Goal: Task Accomplishment & Management: Complete application form

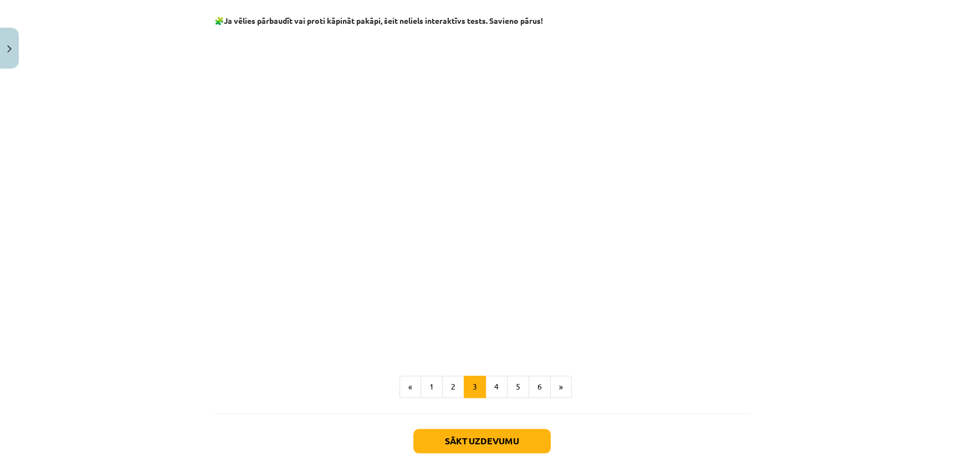
scroll to position [931, 0]
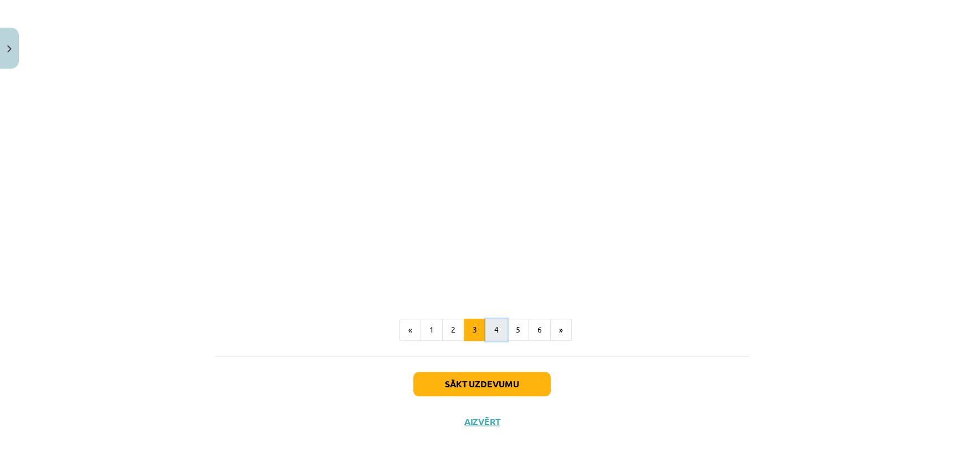
click at [488, 327] on button "4" at bounding box center [496, 330] width 22 height 22
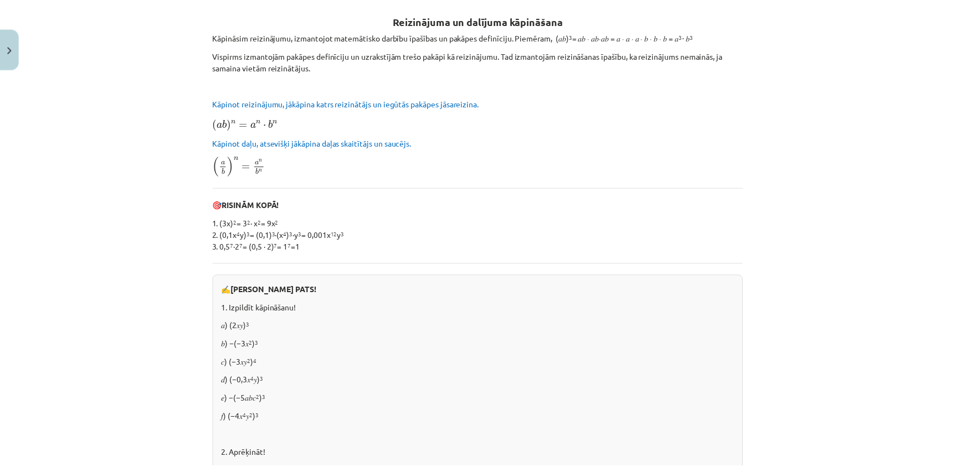
scroll to position [0, 0]
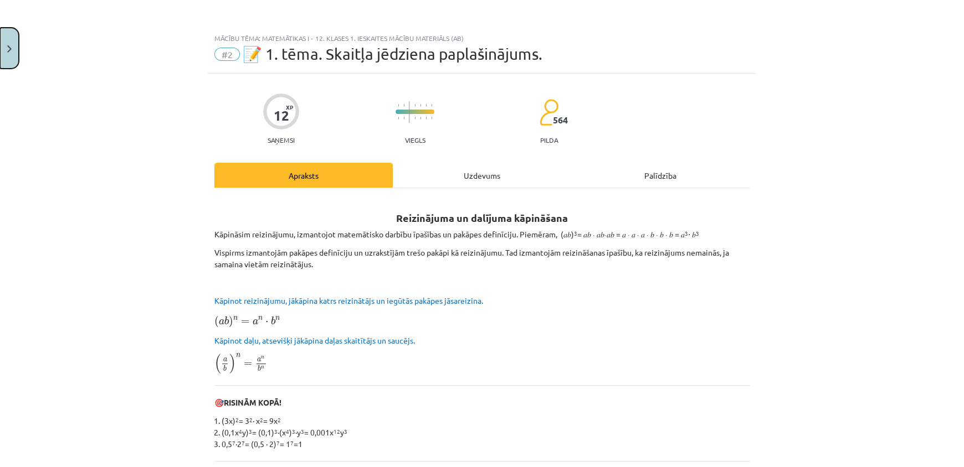
click at [8, 44] on button "Close" at bounding box center [9, 48] width 19 height 41
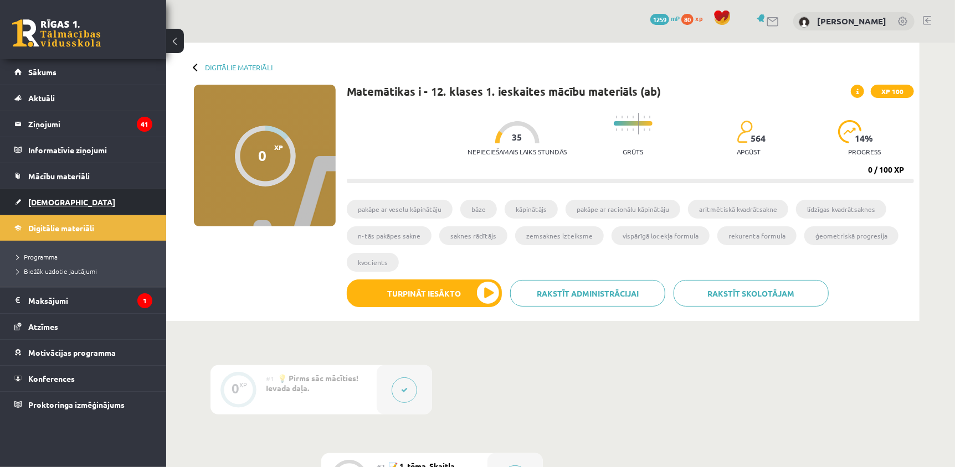
click at [54, 203] on span "[DEMOGRAPHIC_DATA]" at bounding box center [71, 202] width 87 height 10
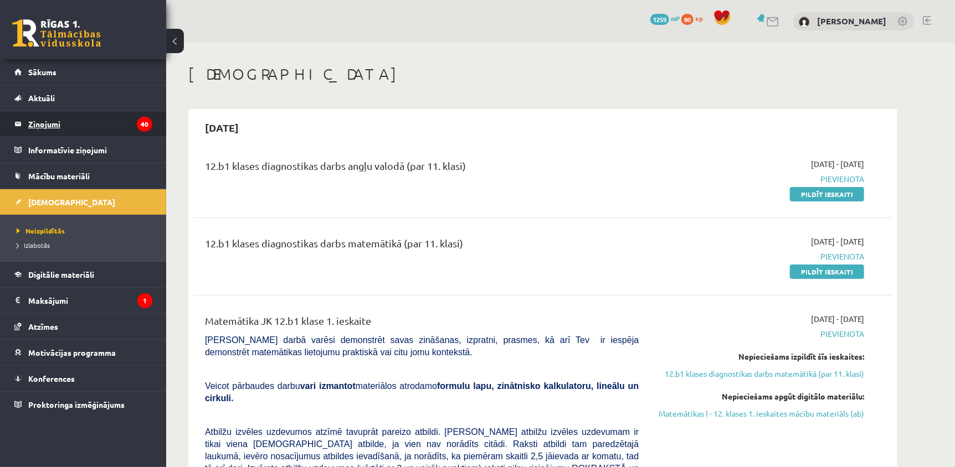
click at [68, 123] on legend "Ziņojumi 40" at bounding box center [90, 123] width 124 height 25
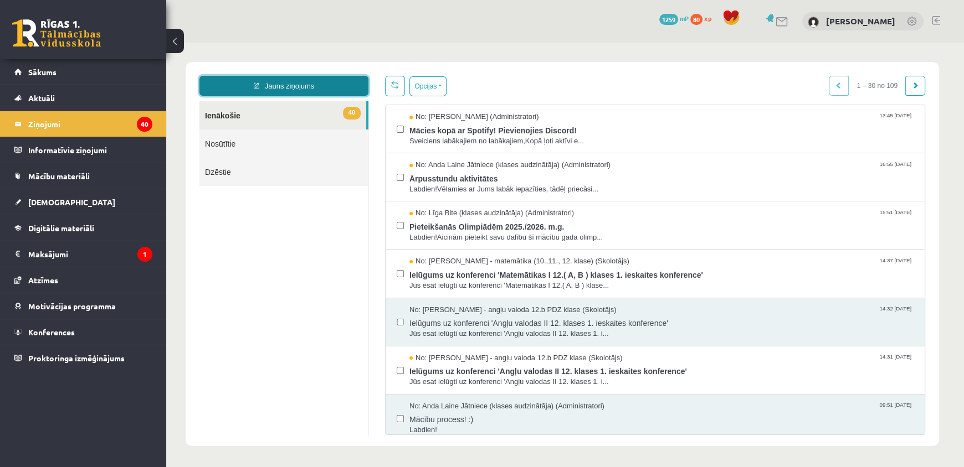
click at [277, 83] on link "Jauns ziņojums" at bounding box center [283, 86] width 169 height 20
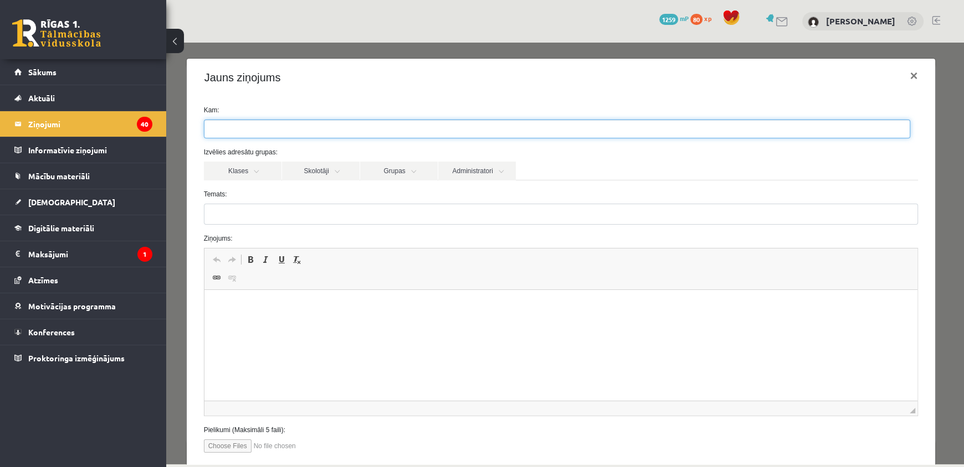
click at [405, 127] on ul at bounding box center [556, 129] width 705 height 18
click at [260, 168] on link "Klases" at bounding box center [243, 171] width 78 height 19
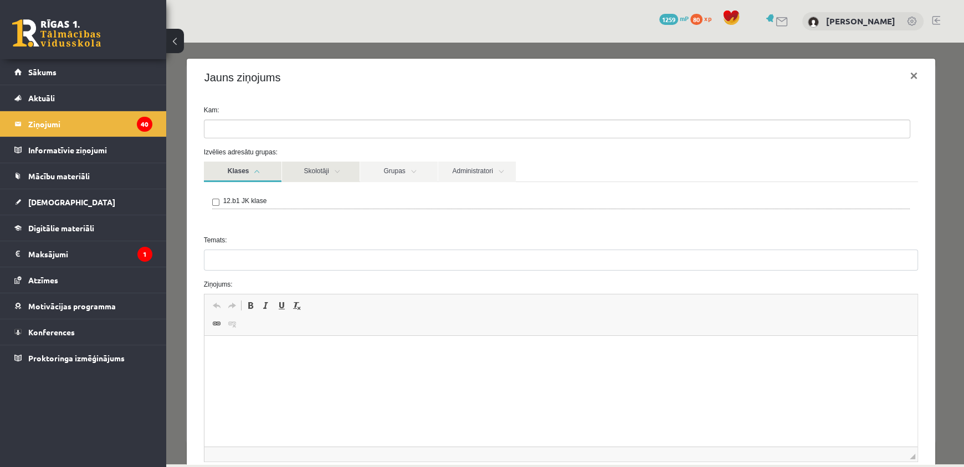
click at [347, 171] on link "Skolotāji" at bounding box center [321, 172] width 78 height 20
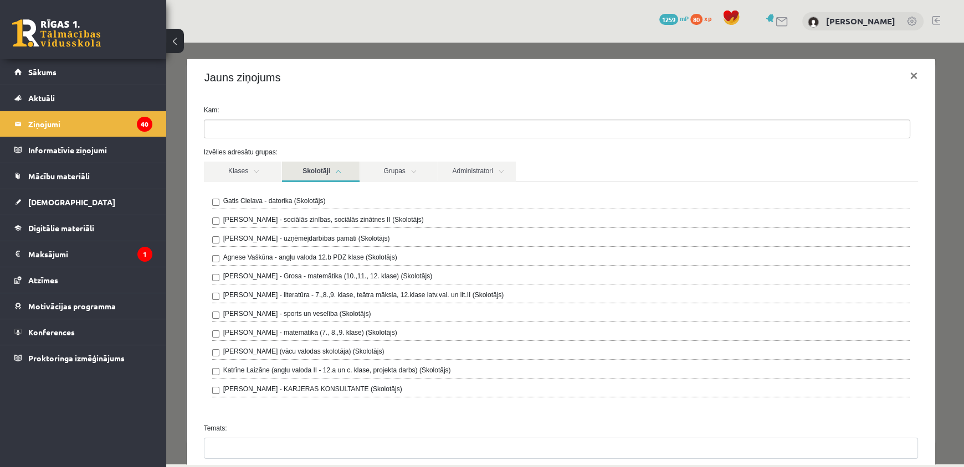
click at [393, 276] on label "Laima Tukāne - Grosa - matemātika (10.,11., 12. klase) (Skolotājs)" at bounding box center [327, 276] width 209 height 10
click at [337, 175] on link "Skolotāji" at bounding box center [321, 172] width 78 height 20
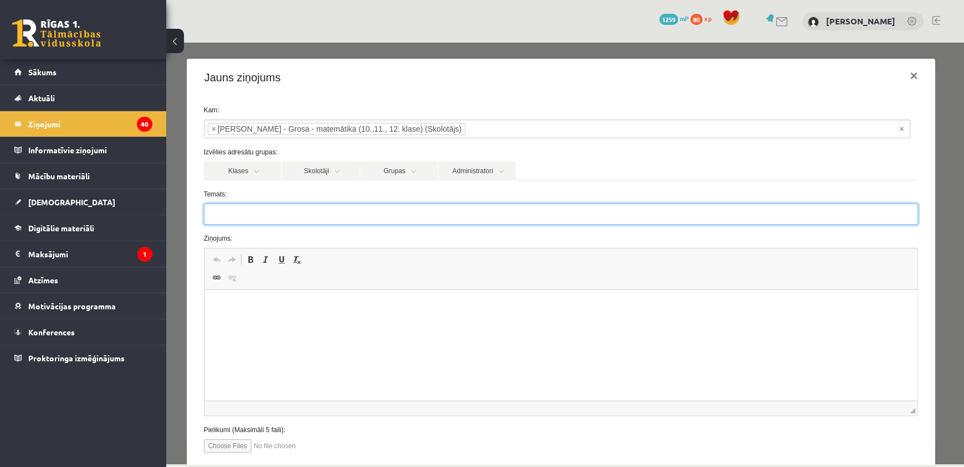
click at [406, 209] on input "Temats:" at bounding box center [561, 214] width 714 height 21
type input "*"
type input "**********"
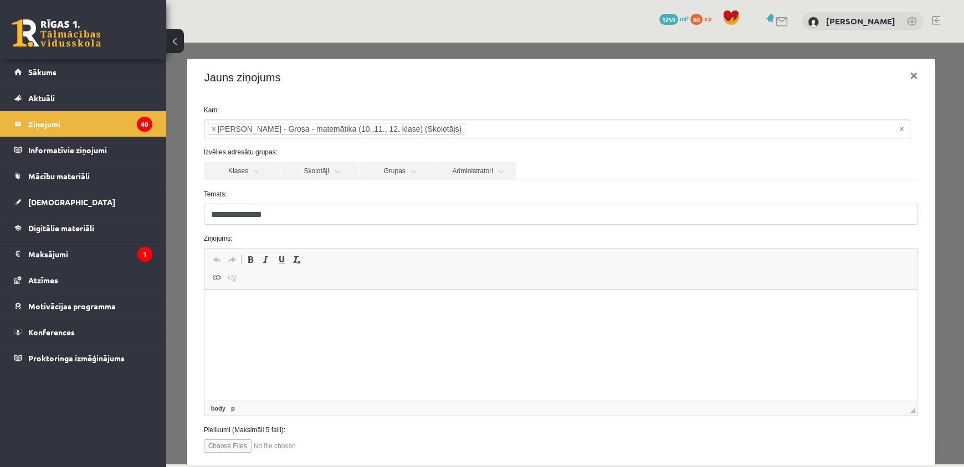
click at [298, 298] on html at bounding box center [560, 307] width 713 height 34
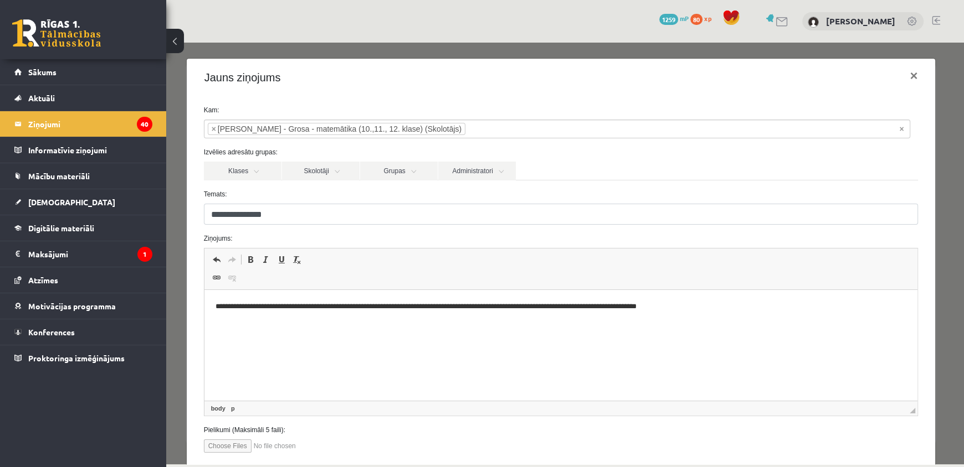
click at [410, 307] on p "**********" at bounding box center [556, 307] width 683 height 12
click at [819, 316] on html "**********" at bounding box center [560, 307] width 713 height 34
click at [538, 308] on p "**********" at bounding box center [556, 307] width 683 height 12
click at [543, 305] on p "**********" at bounding box center [556, 307] width 683 height 12
click at [550, 306] on p "**********" at bounding box center [556, 307] width 683 height 12
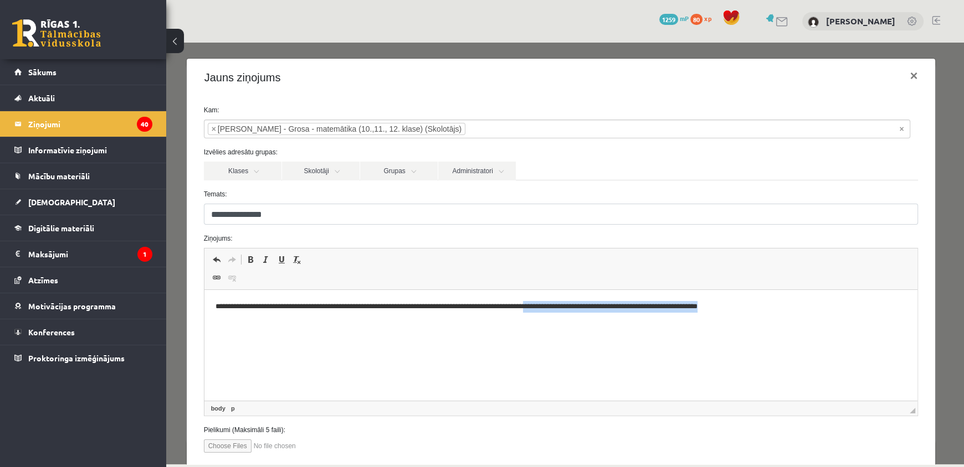
drag, startPoint x: 786, startPoint y: 306, endPoint x: 567, endPoint y: 308, distance: 219.3
click at [567, 308] on p "**********" at bounding box center [556, 307] width 683 height 12
click at [775, 305] on p "**********" at bounding box center [556, 307] width 683 height 12
click at [826, 306] on p "**********" at bounding box center [556, 307] width 683 height 12
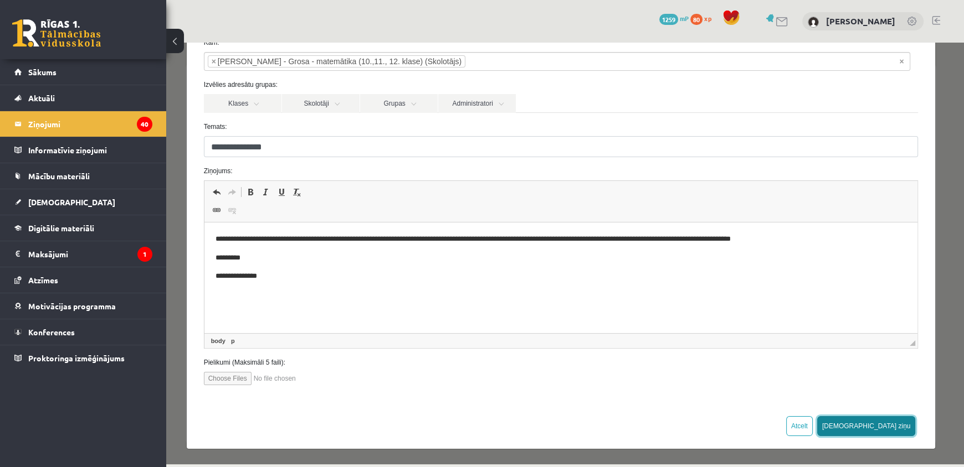
click at [890, 430] on button "Sūtīt ziņu" at bounding box center [866, 426] width 99 height 20
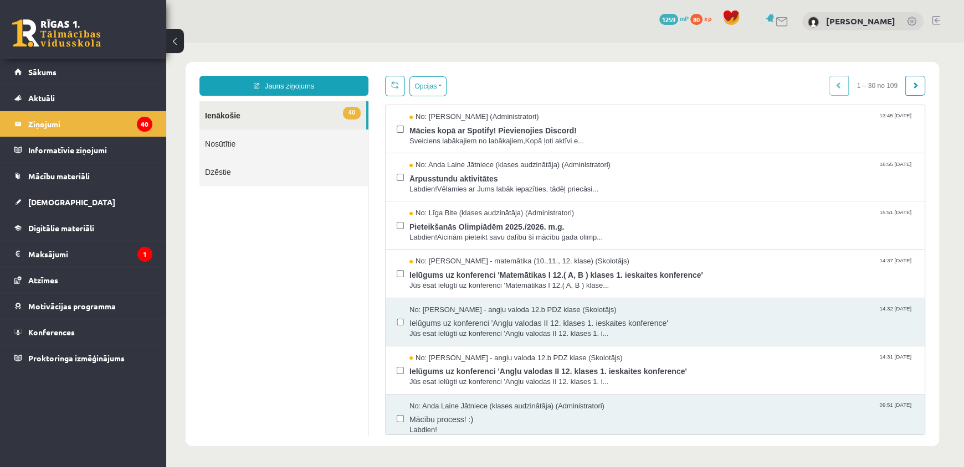
scroll to position [0, 0]
click at [47, 69] on span "Sākums" at bounding box center [42, 72] width 28 height 10
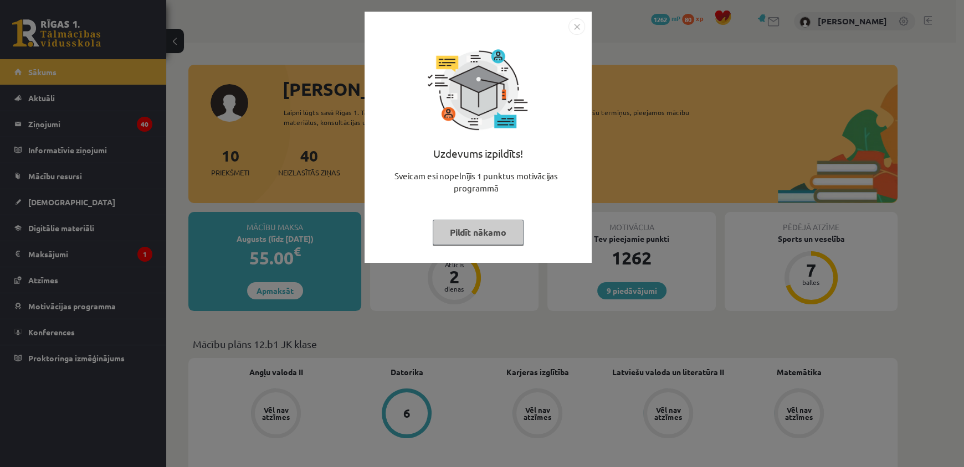
click at [513, 228] on button "Pildīt nākamo" at bounding box center [478, 232] width 91 height 25
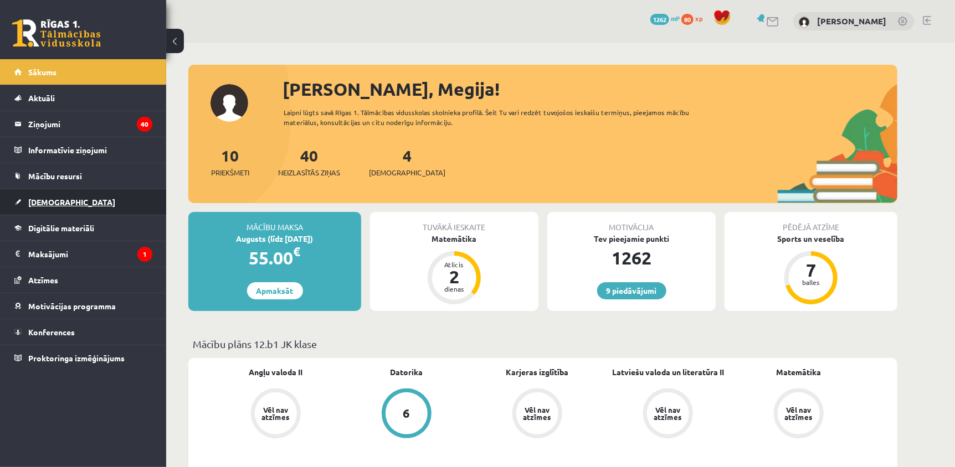
click at [62, 205] on link "[DEMOGRAPHIC_DATA]" at bounding box center [83, 201] width 138 height 25
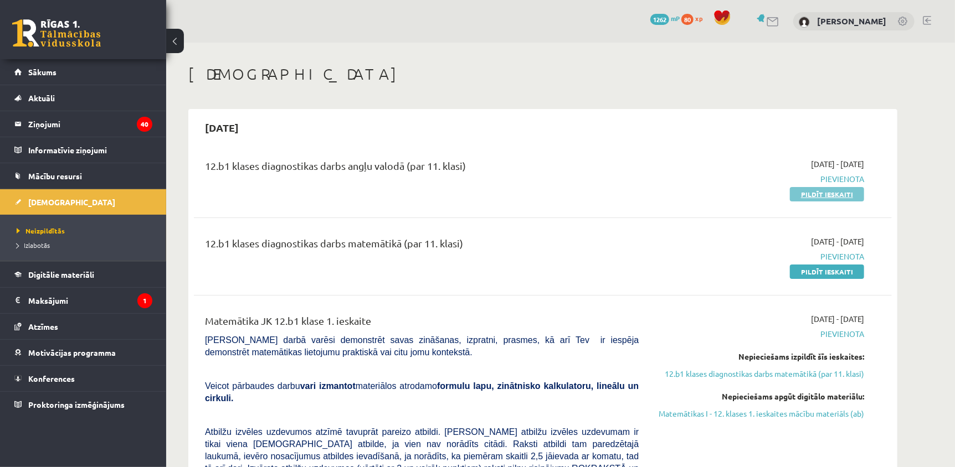
click at [820, 195] on link "Pildīt ieskaiti" at bounding box center [827, 194] width 74 height 14
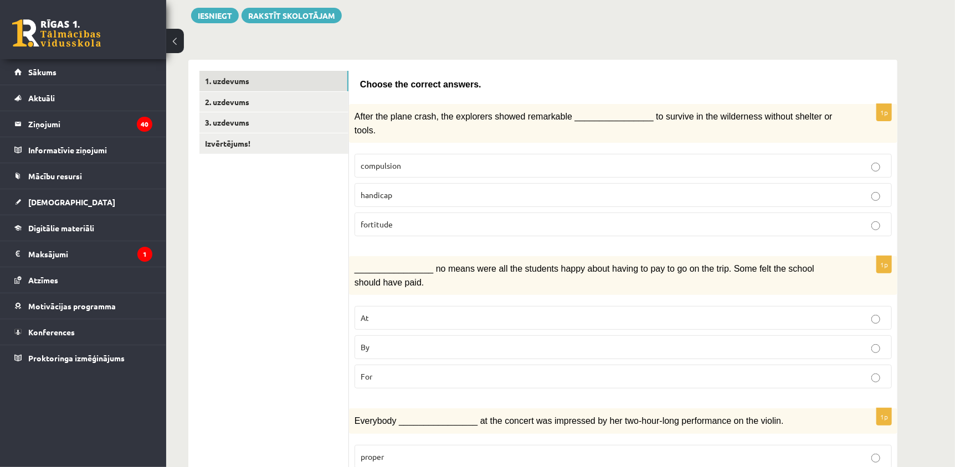
scroll to position [133, 0]
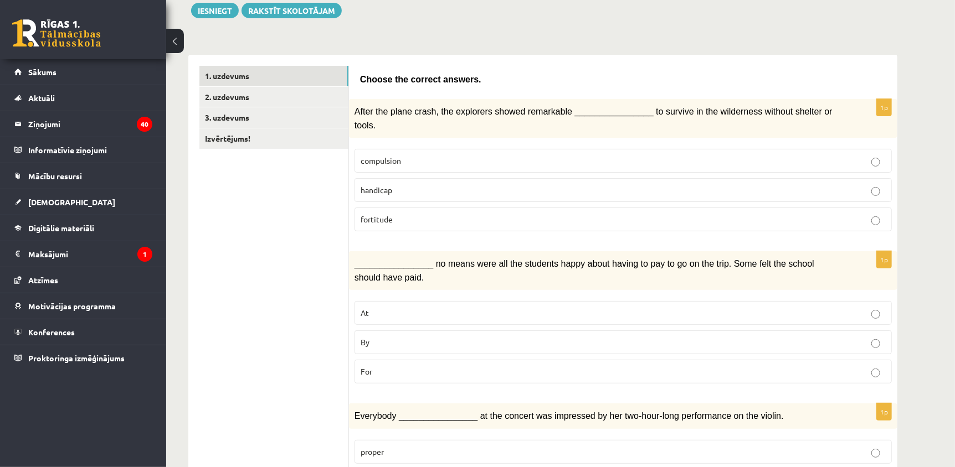
click at [861, 337] on p "By" at bounding box center [623, 343] width 525 height 12
click at [424, 208] on label "fortitude" at bounding box center [622, 220] width 537 height 24
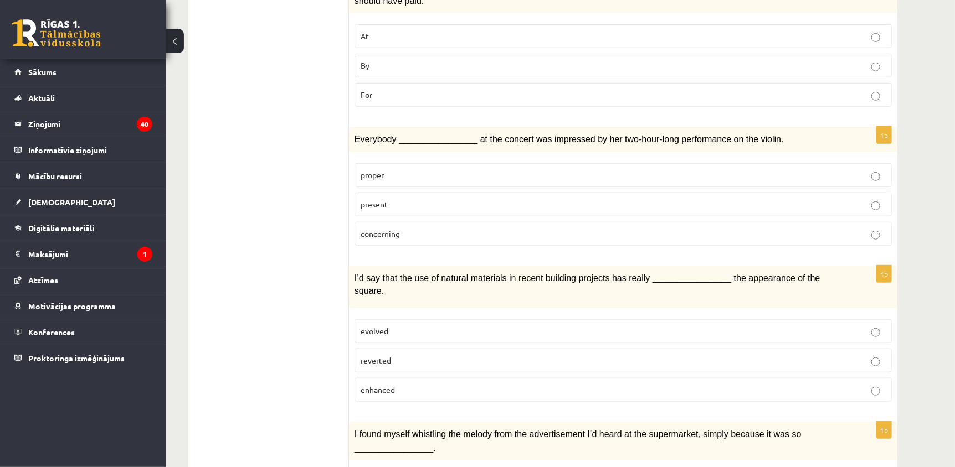
scroll to position [424, 0]
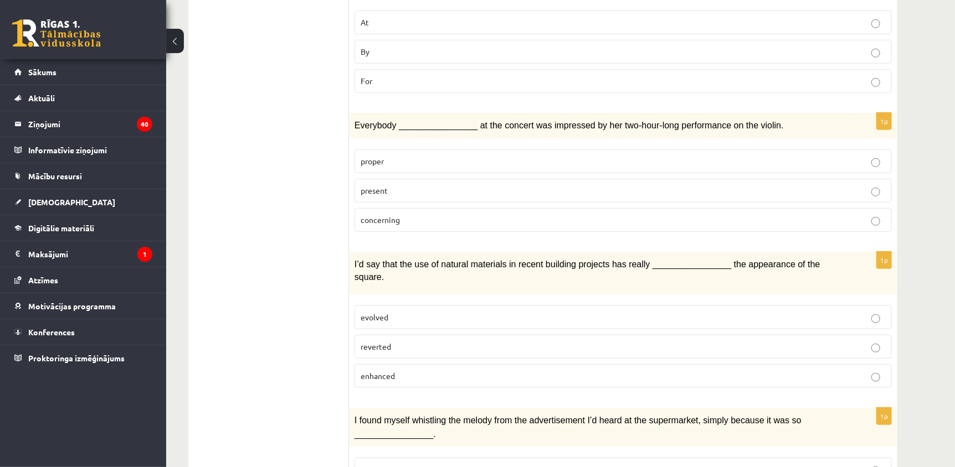
click at [867, 185] on p "present" at bounding box center [623, 191] width 525 height 12
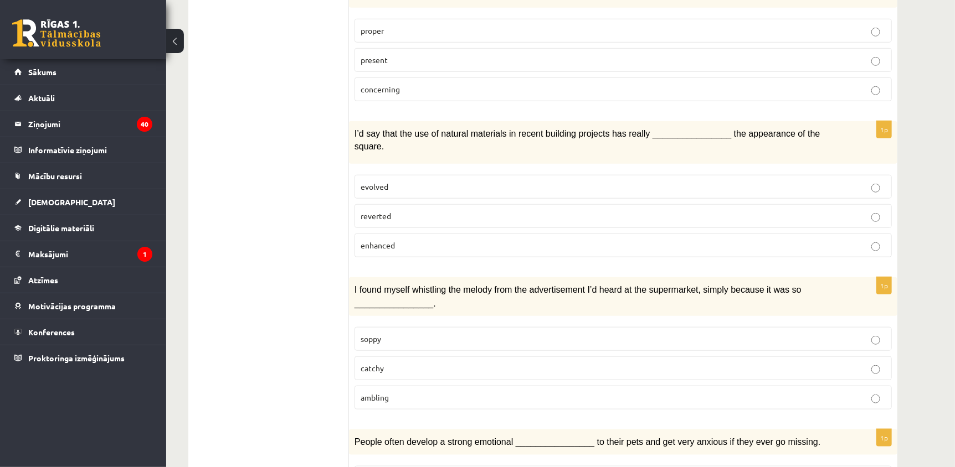
scroll to position [566, 0]
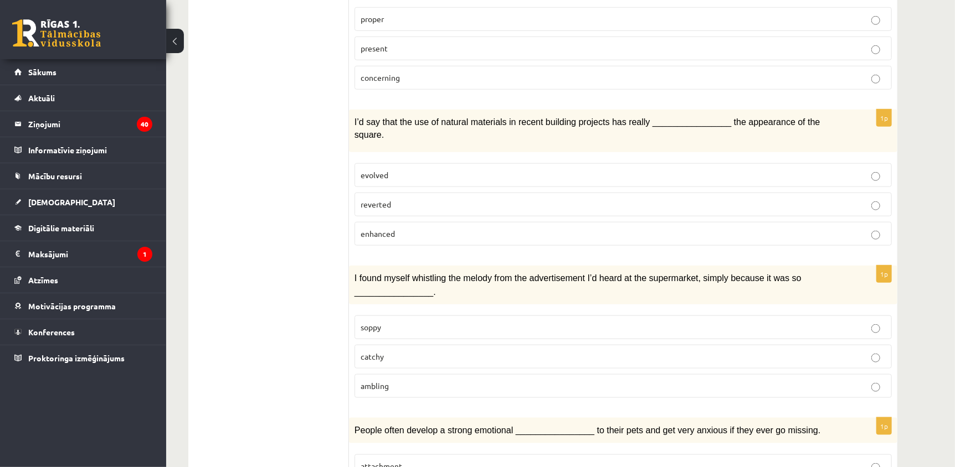
click at [861, 351] on p "catchy" at bounding box center [623, 357] width 525 height 12
click at [753, 222] on label "enhanced" at bounding box center [622, 234] width 537 height 24
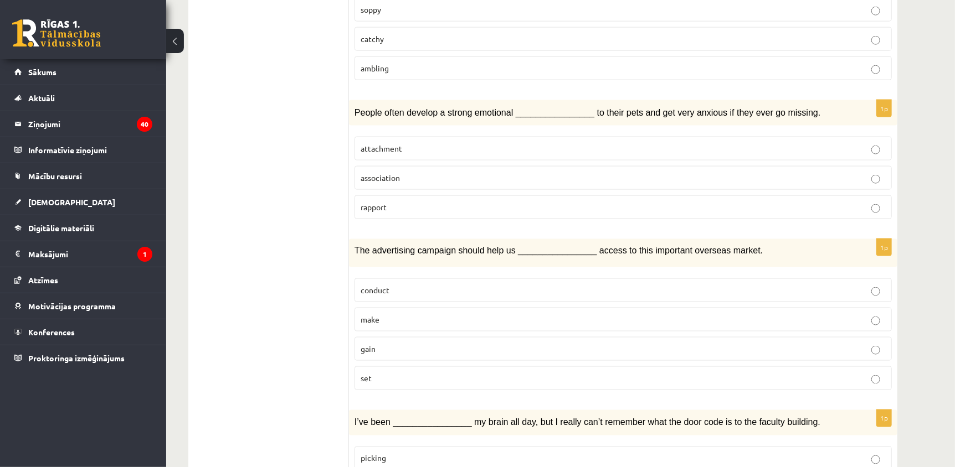
scroll to position [884, 0]
click at [667, 137] on label "attachment" at bounding box center [622, 149] width 537 height 24
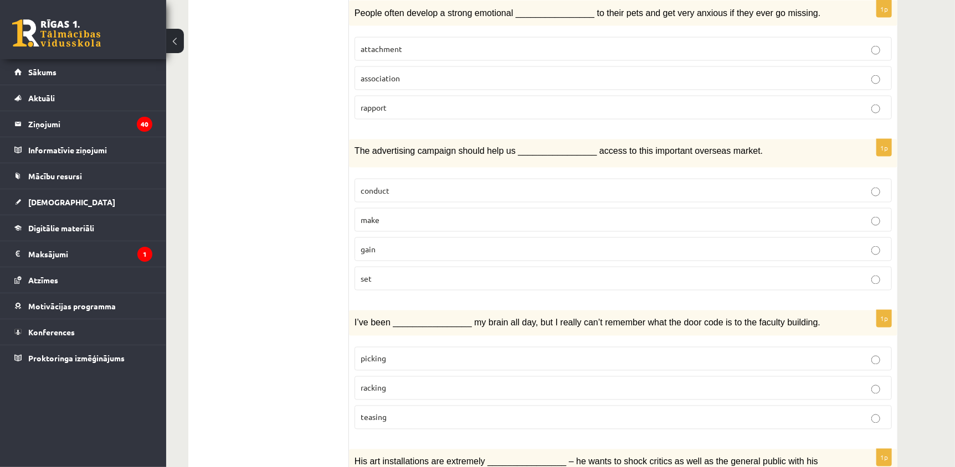
scroll to position [985, 0]
click at [748, 183] on p "conduct" at bounding box center [623, 189] width 525 height 12
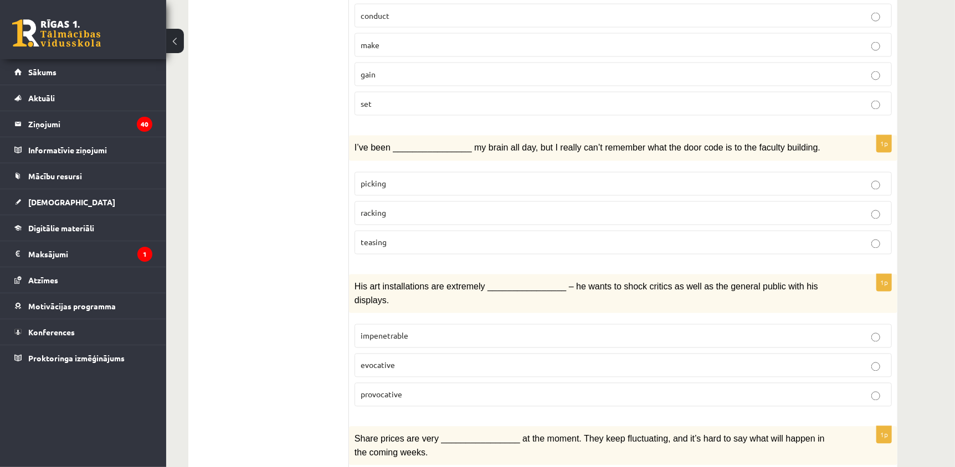
scroll to position [1161, 0]
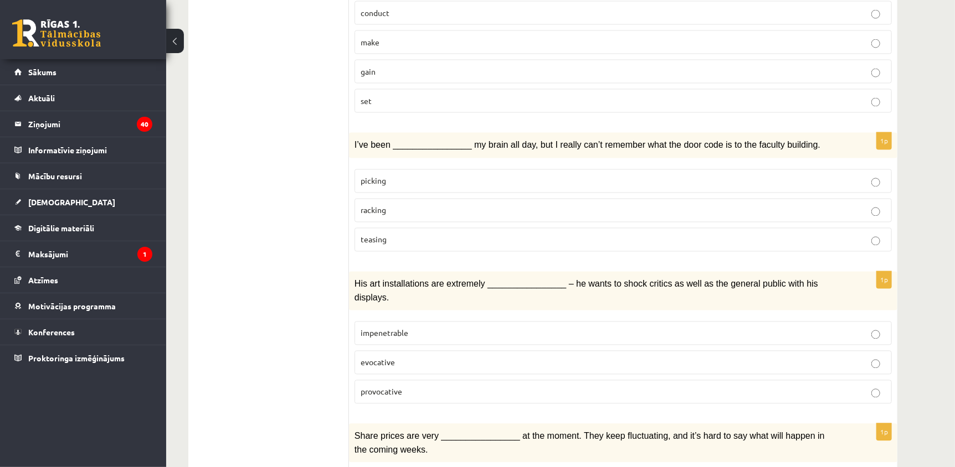
click at [524, 205] on p "racking" at bounding box center [623, 211] width 525 height 12
click at [631, 387] on p "provocative" at bounding box center [623, 393] width 525 height 12
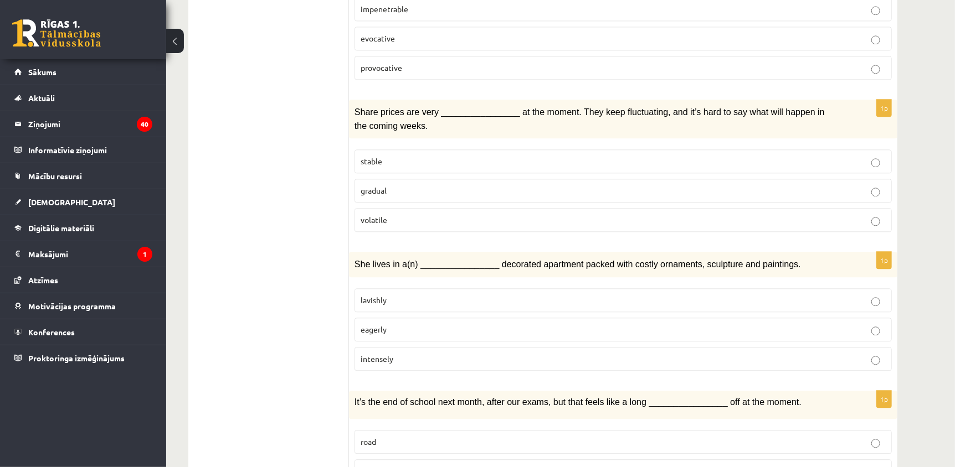
scroll to position [1484, 0]
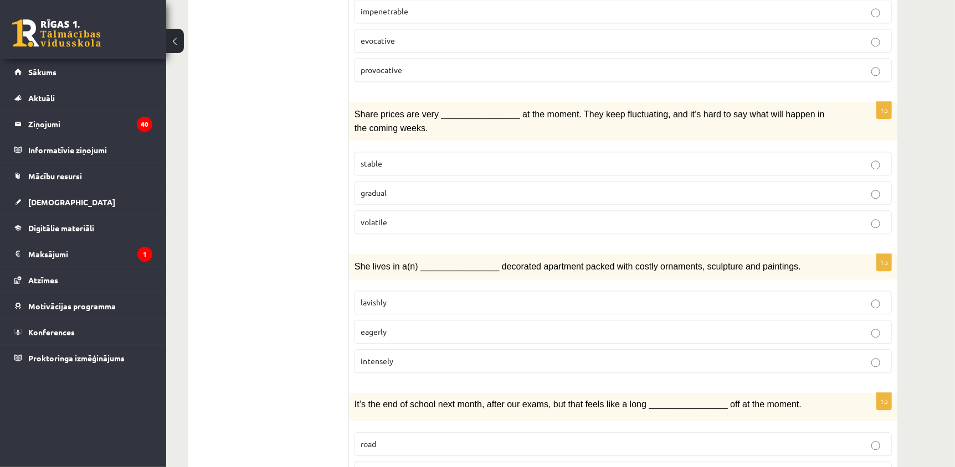
click at [686, 187] on p "gradual" at bounding box center [623, 193] width 525 height 12
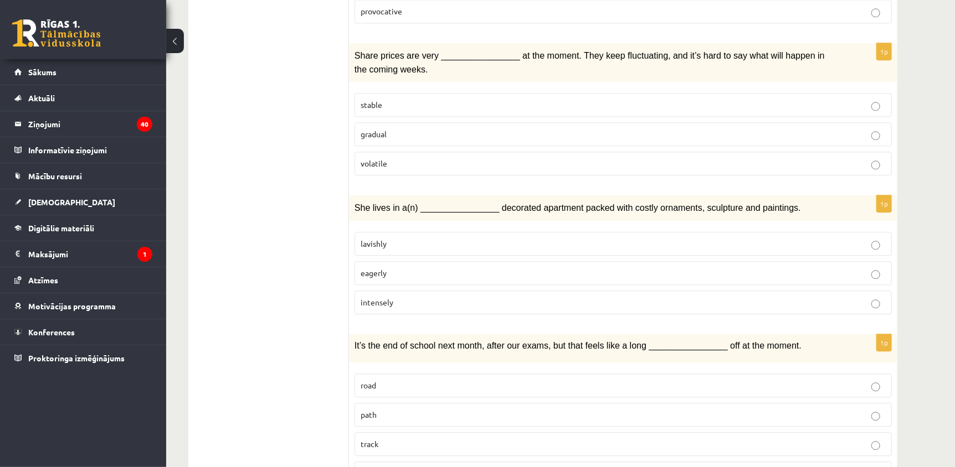
scroll to position [1543, 0]
click at [807, 237] on p "lavishly" at bounding box center [623, 243] width 525 height 12
click at [689, 461] on label "way" at bounding box center [622, 473] width 537 height 24
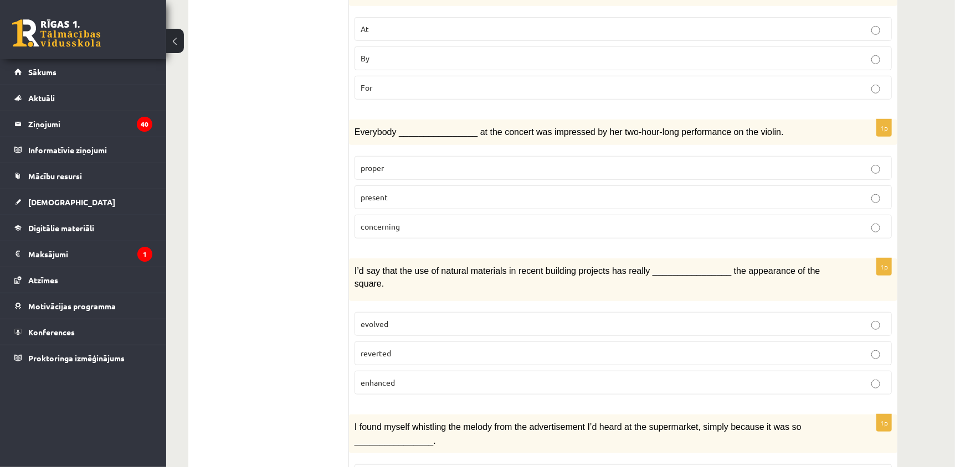
scroll to position [0, 0]
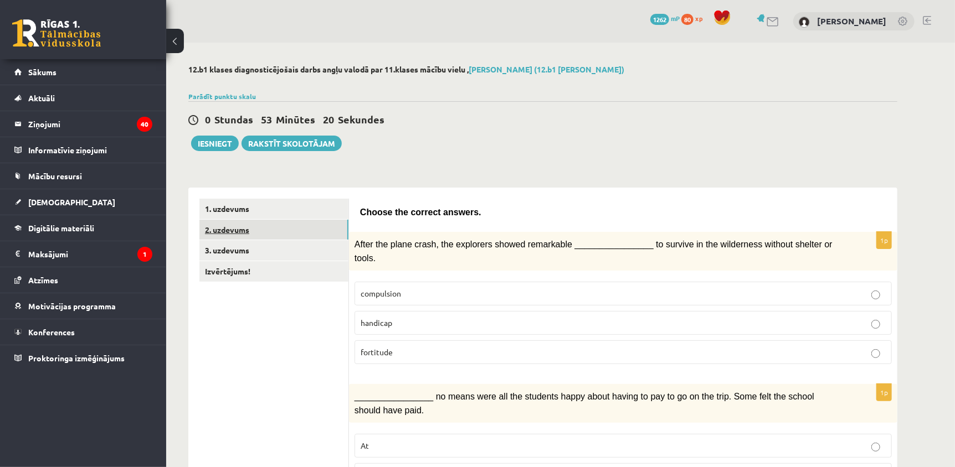
click at [230, 228] on link "2. uzdevums" at bounding box center [273, 230] width 149 height 20
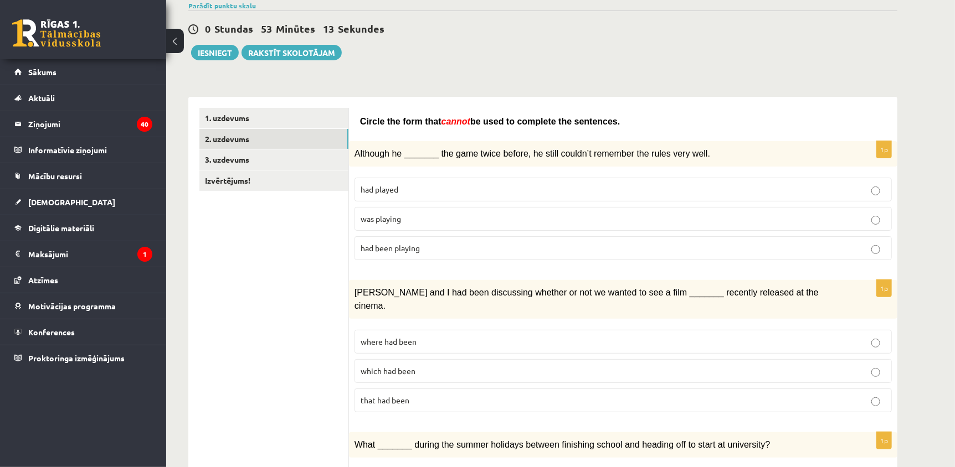
scroll to position [100, 0]
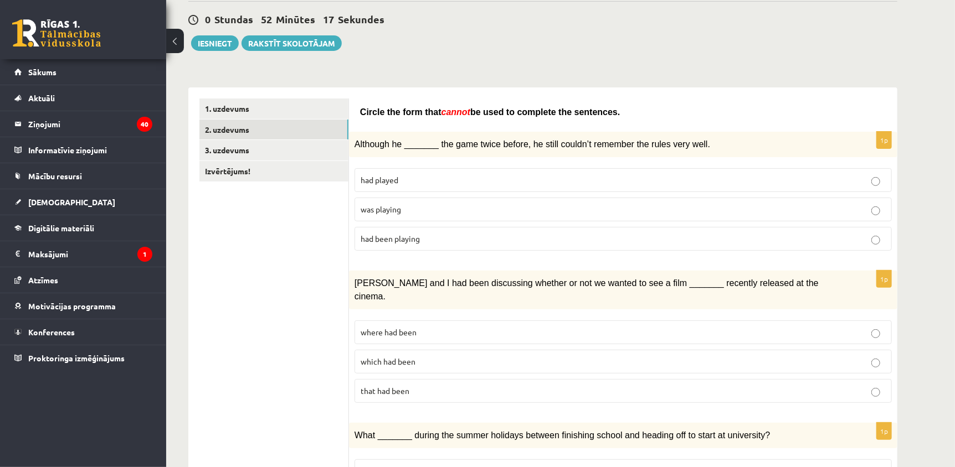
click at [771, 327] on p "where had been" at bounding box center [623, 333] width 525 height 12
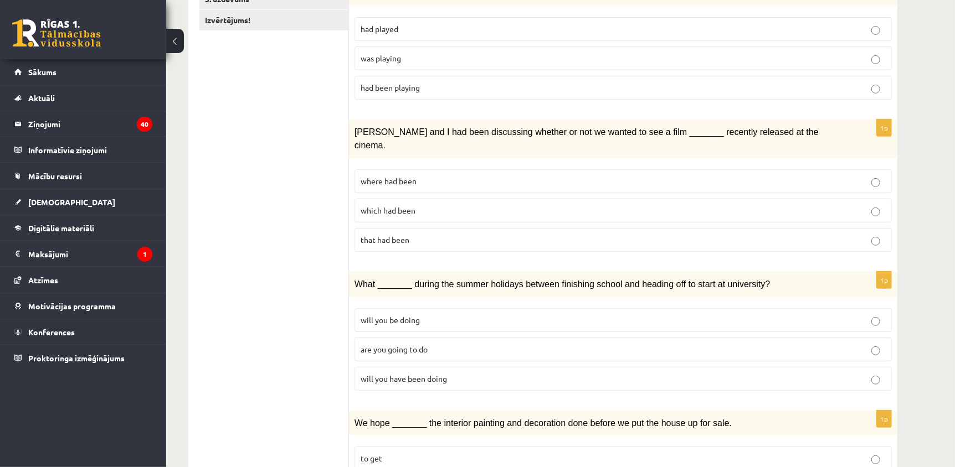
scroll to position [246, 0]
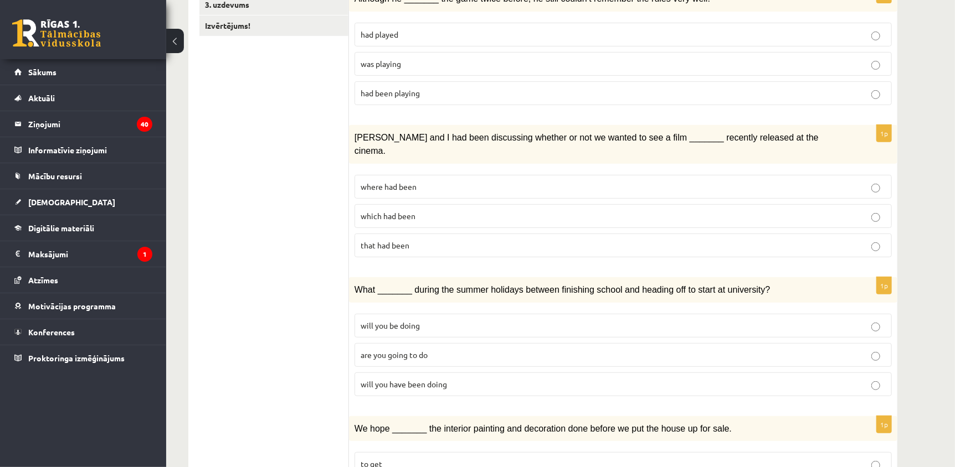
click at [810, 379] on p "will you have been doing" at bounding box center [623, 385] width 525 height 12
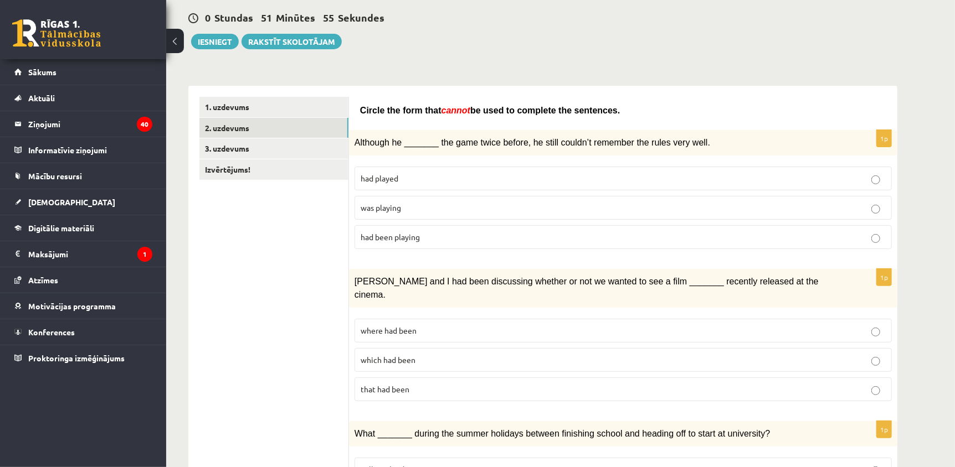
scroll to position [99, 0]
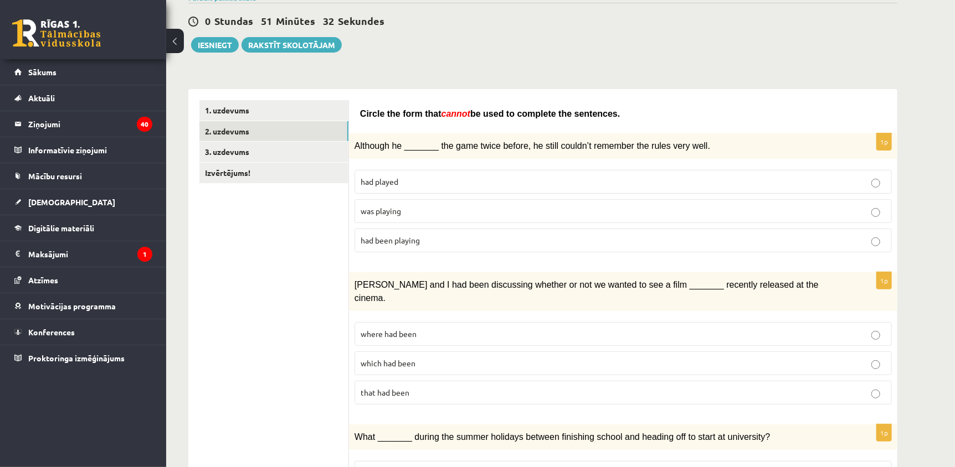
click at [819, 205] on p "was playing" at bounding box center [623, 211] width 525 height 12
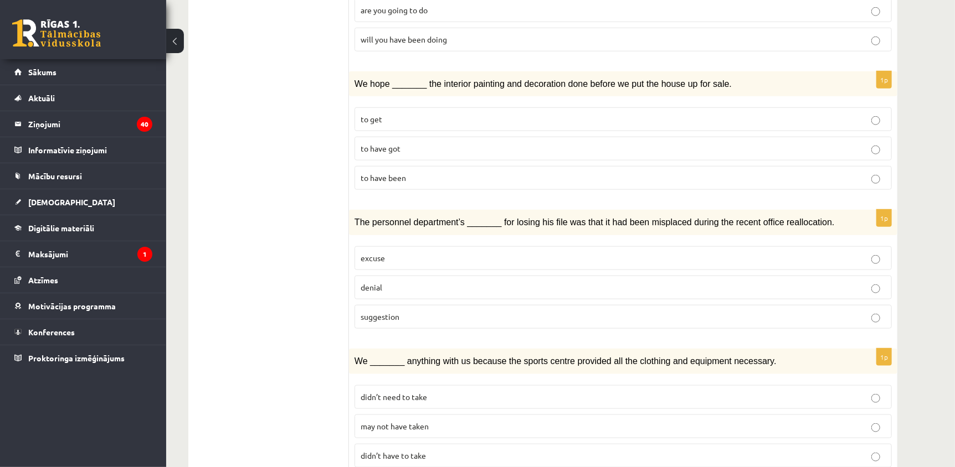
scroll to position [589, 0]
click at [825, 174] on p "to have been" at bounding box center [623, 180] width 525 height 12
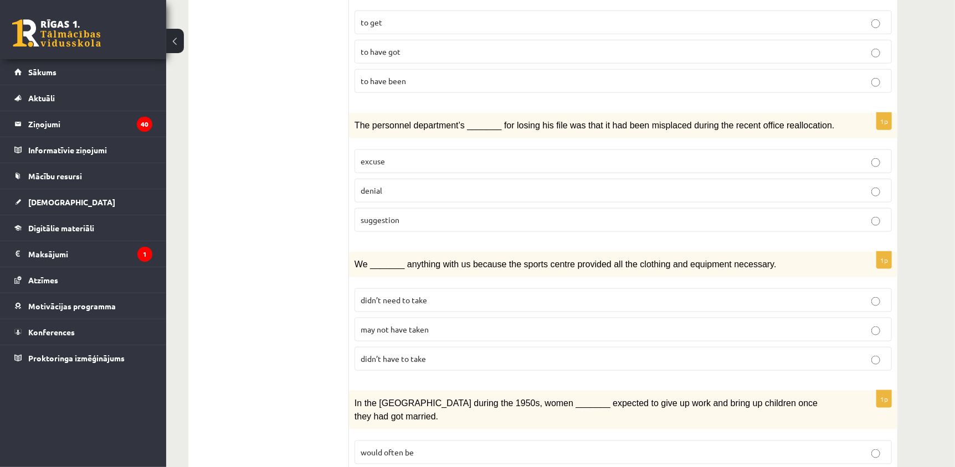
scroll to position [684, 0]
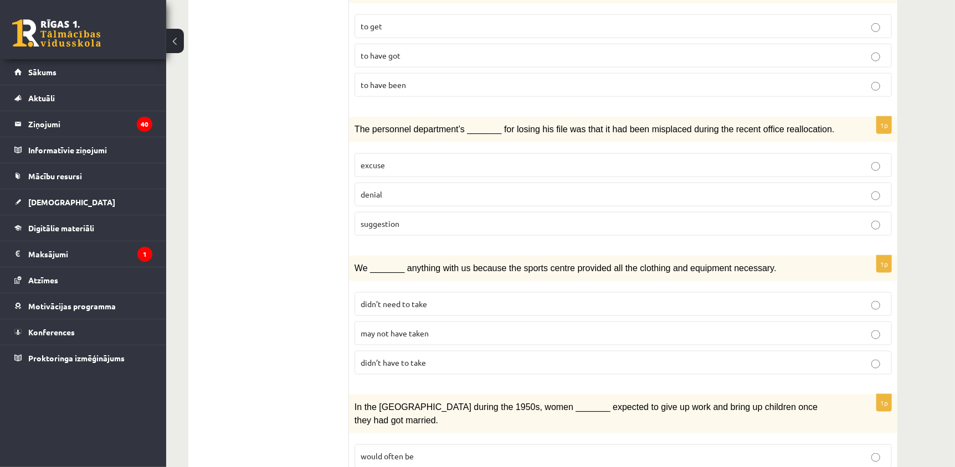
click at [725, 183] on label "denial" at bounding box center [622, 195] width 537 height 24
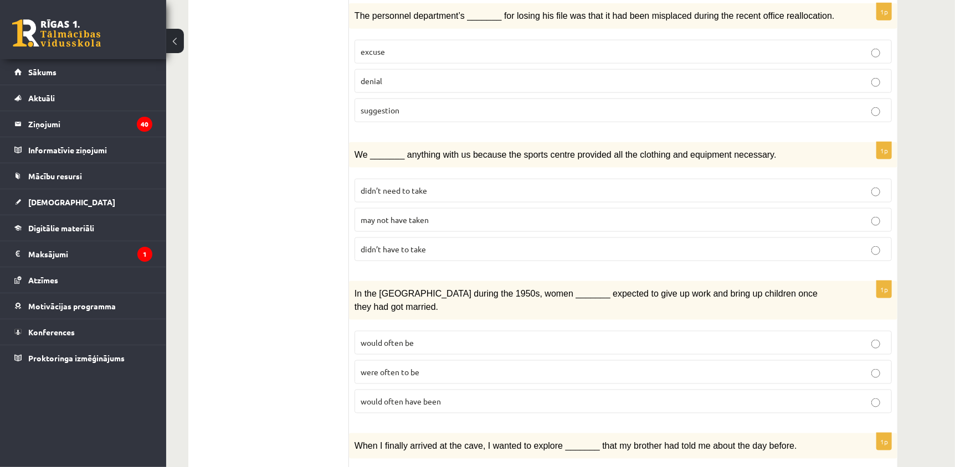
scroll to position [792, 0]
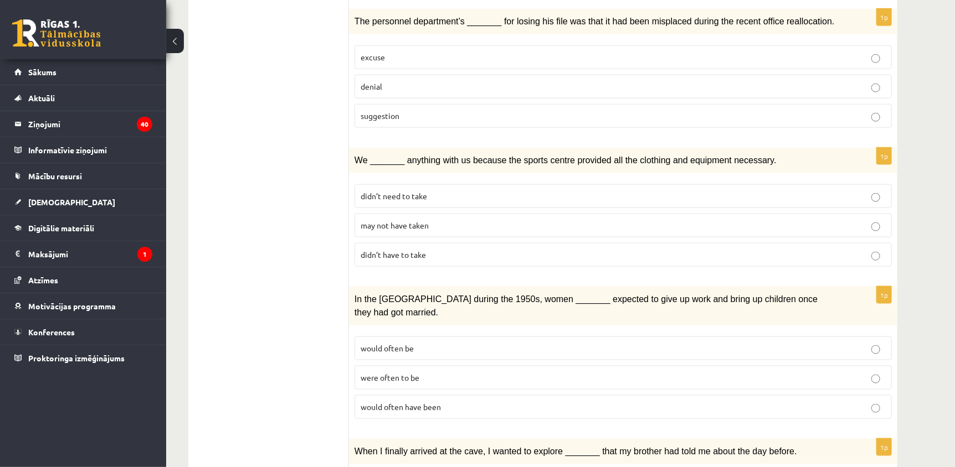
click at [793, 220] on p "may not have taken" at bounding box center [623, 226] width 525 height 12
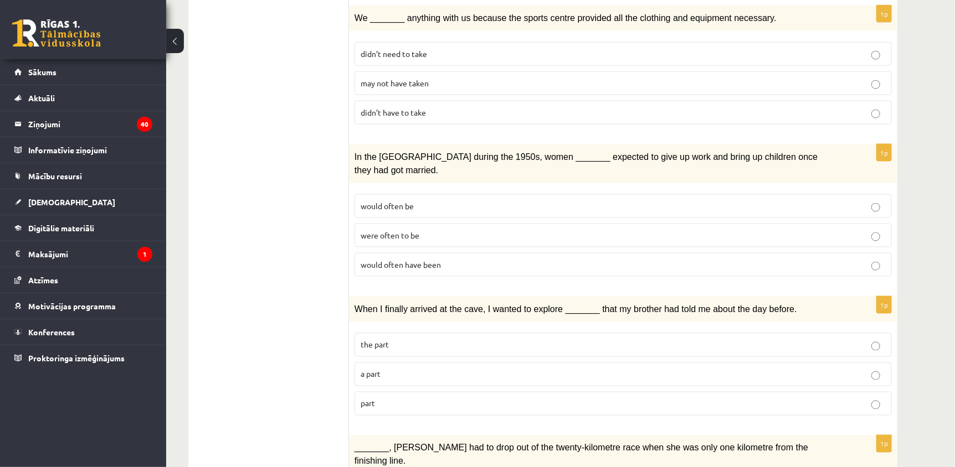
scroll to position [952, 0]
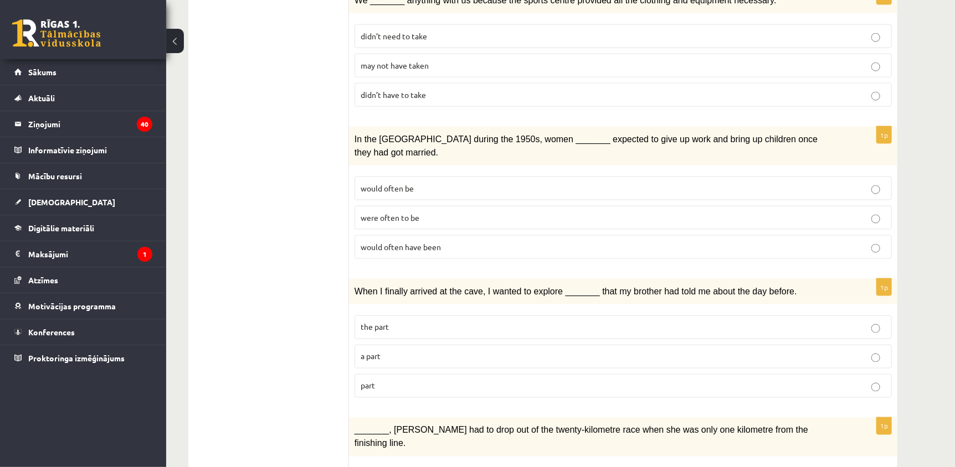
click at [775, 241] on p "would often have been" at bounding box center [623, 247] width 525 height 12
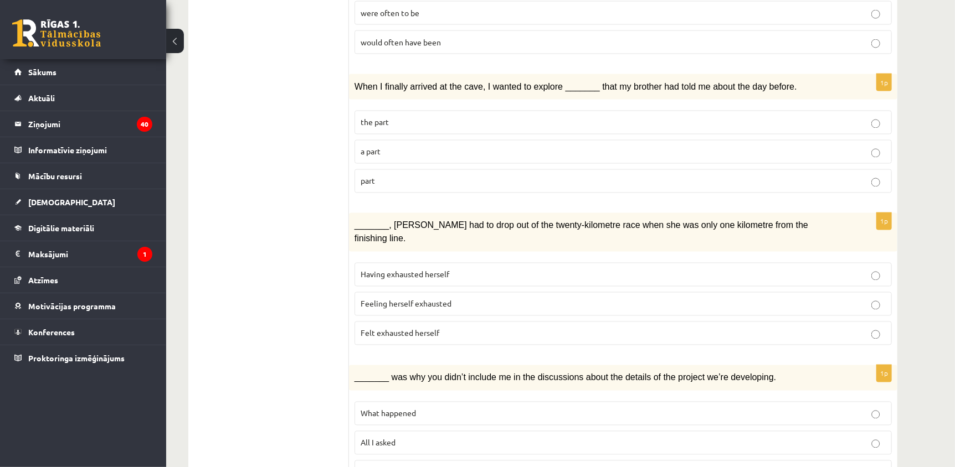
scroll to position [1159, 0]
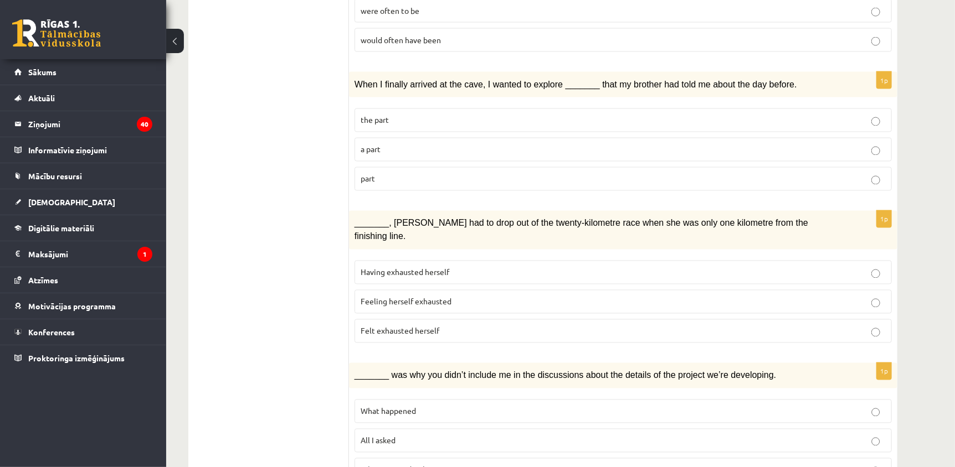
click at [388, 167] on label "part" at bounding box center [622, 179] width 537 height 24
click at [635, 326] on p "Felt exhausted herself" at bounding box center [623, 332] width 525 height 12
click at [733, 400] on label "What happened" at bounding box center [622, 412] width 537 height 24
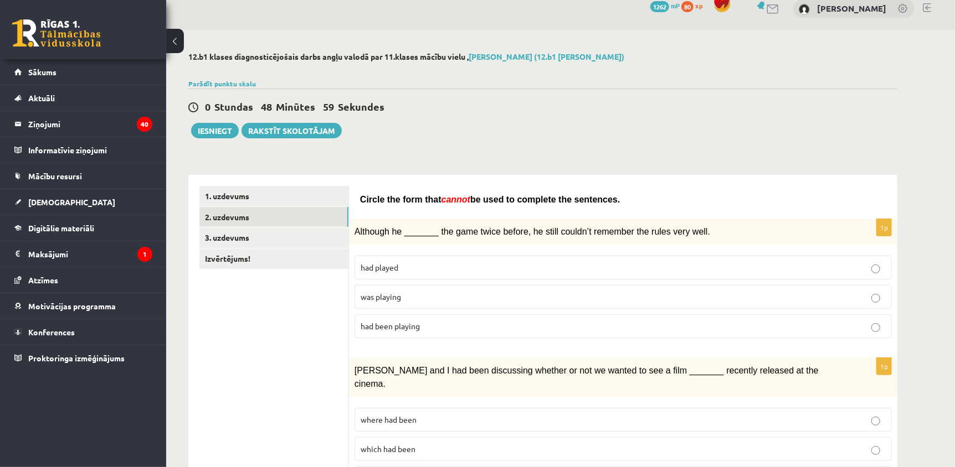
scroll to position [0, 0]
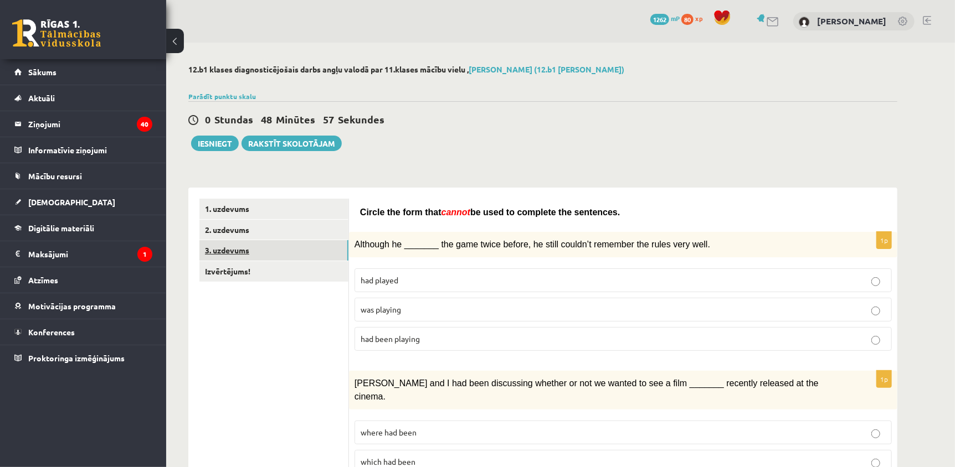
click at [235, 251] on link "3. uzdevums" at bounding box center [273, 250] width 149 height 20
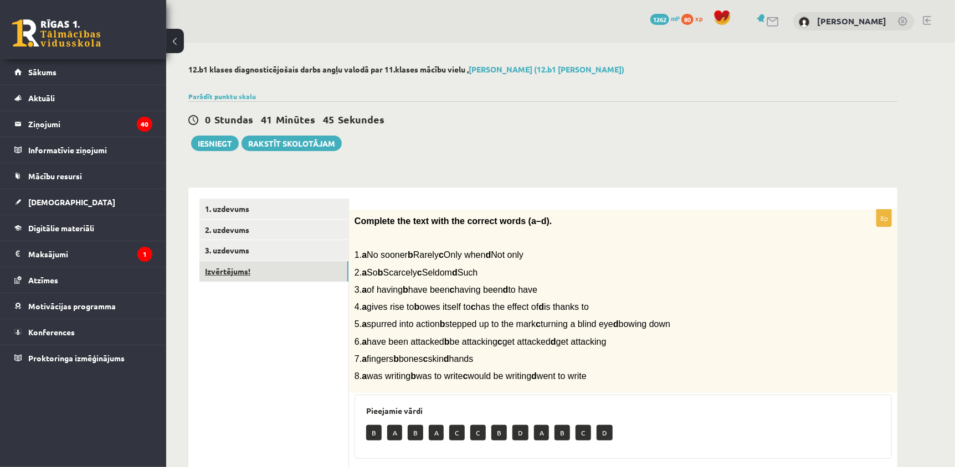
click at [222, 272] on link "Izvērtējums!" at bounding box center [273, 271] width 149 height 20
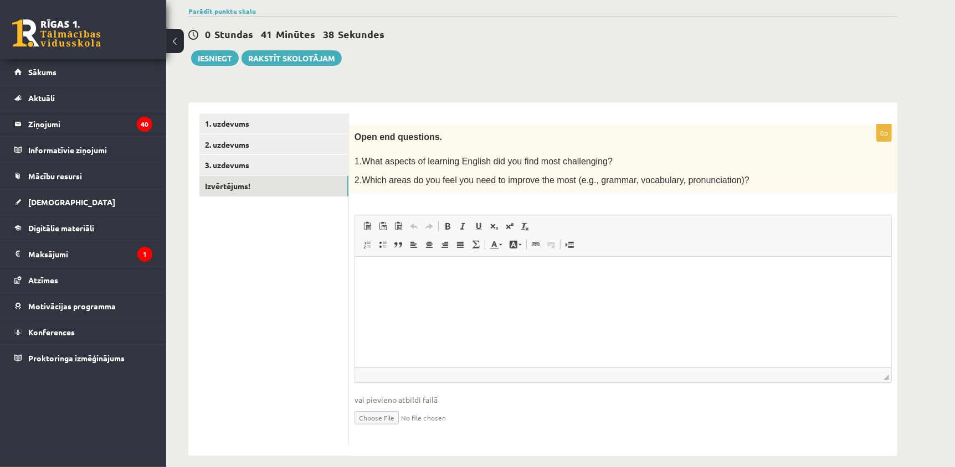
scroll to position [95, 0]
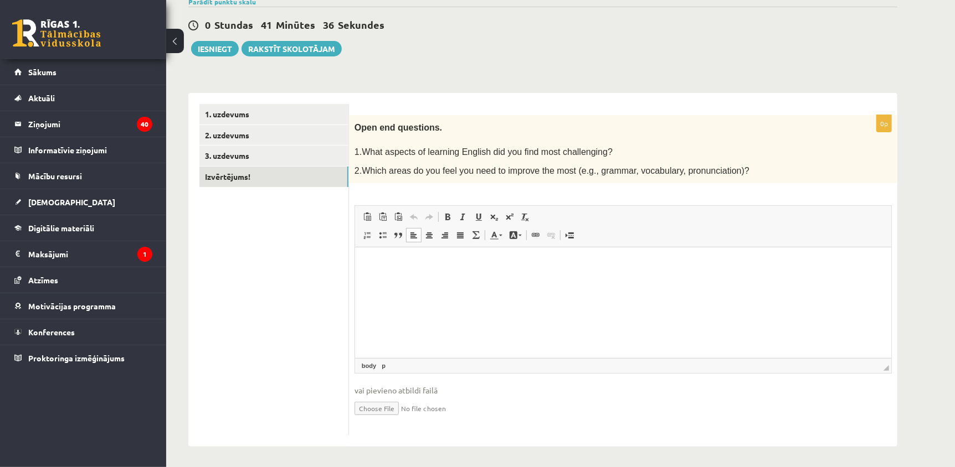
click at [404, 271] on html at bounding box center [622, 265] width 536 height 34
click at [408, 281] on p "**********" at bounding box center [623, 283] width 514 height 12
click at [516, 282] on p "**********" at bounding box center [623, 283] width 514 height 12
click at [526, 264] on p "**********" at bounding box center [623, 265] width 514 height 12
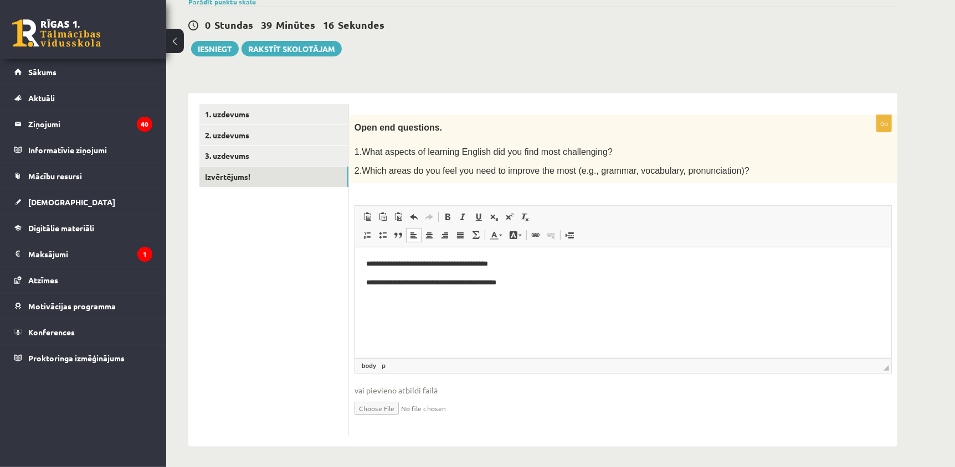
click at [526, 264] on p "**********" at bounding box center [623, 265] width 514 height 12
drag, startPoint x: 526, startPoint y: 264, endPoint x: 375, endPoint y: 262, distance: 151.2
click at [375, 262] on p "**********" at bounding box center [623, 265] width 514 height 12
click at [409, 259] on p "**********" at bounding box center [623, 265] width 514 height 12
click at [599, 265] on p "**********" at bounding box center [623, 265] width 514 height 12
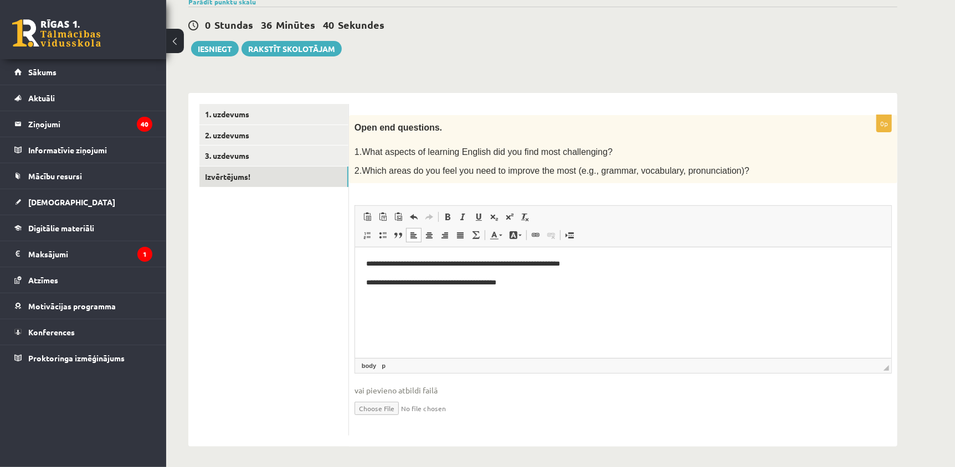
click at [519, 284] on p "**********" at bounding box center [623, 283] width 514 height 12
click at [220, 47] on button "Iesniegt" at bounding box center [215, 49] width 48 height 16
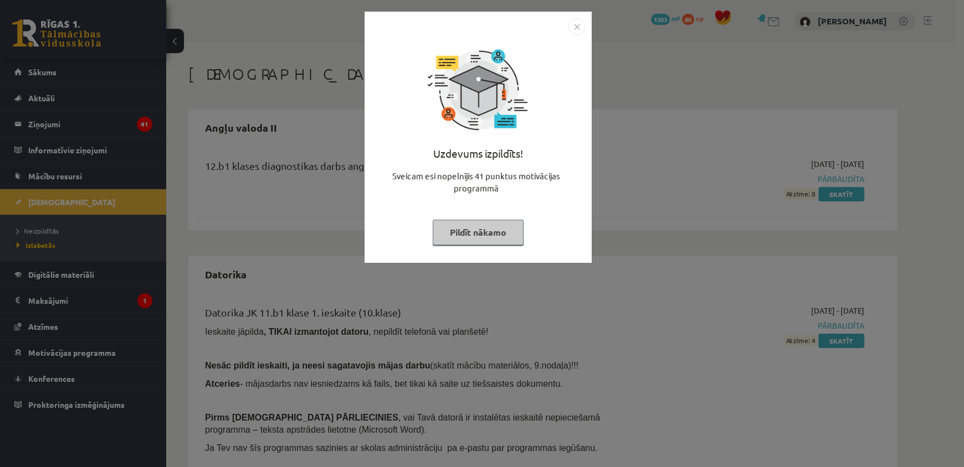
click at [484, 228] on button "Pildīt nākamo" at bounding box center [478, 232] width 91 height 25
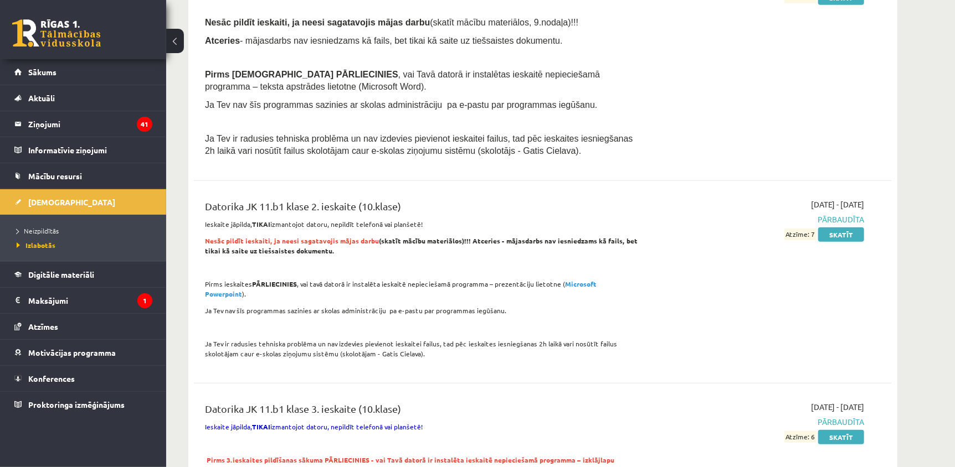
scroll to position [347, 0]
